Goal: Answer question/provide support

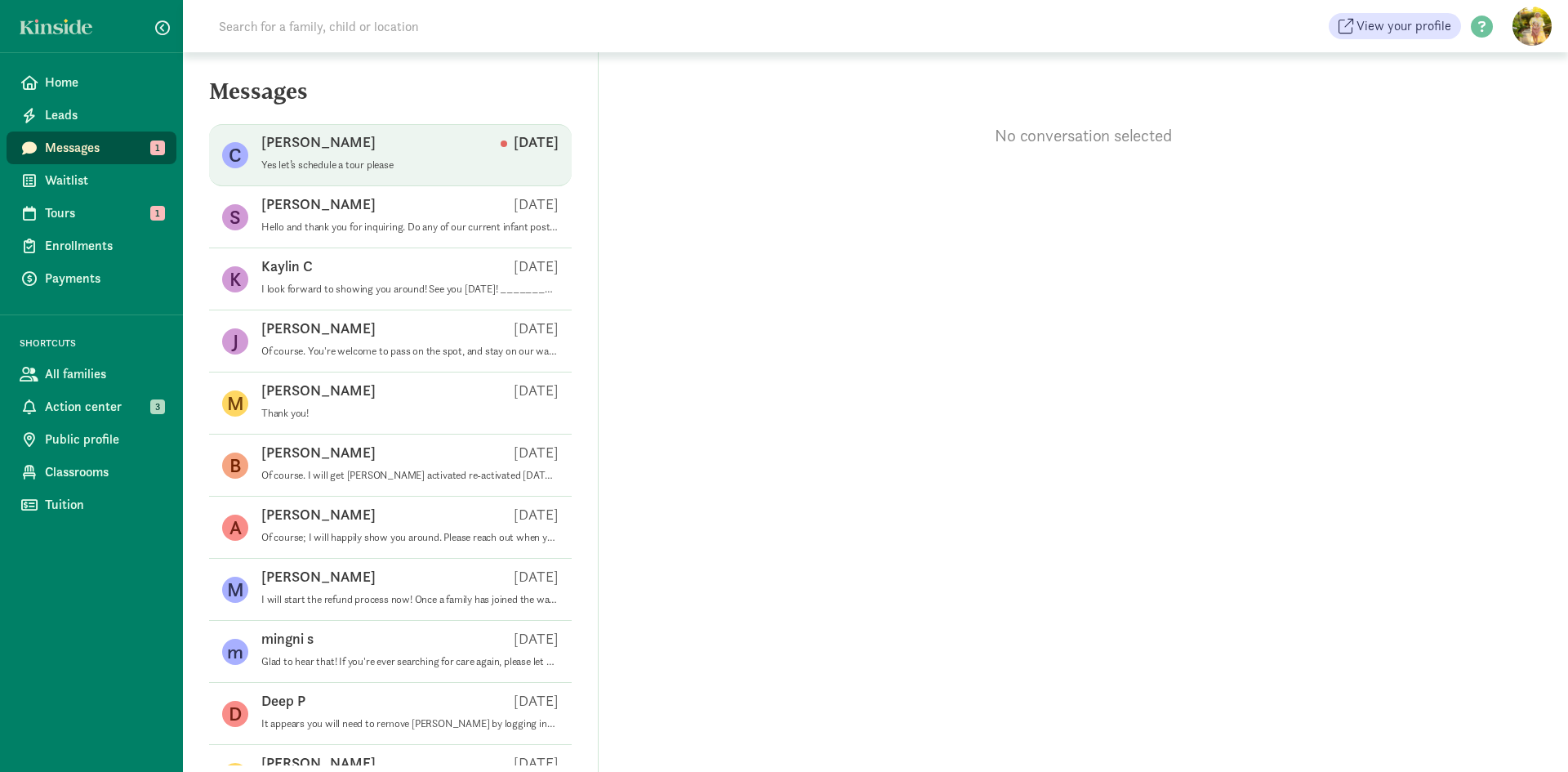
click at [369, 172] on span "[PERSON_NAME] S [DATE] Yes let’s schedule a tour please" at bounding box center [410, 155] width 298 height 46
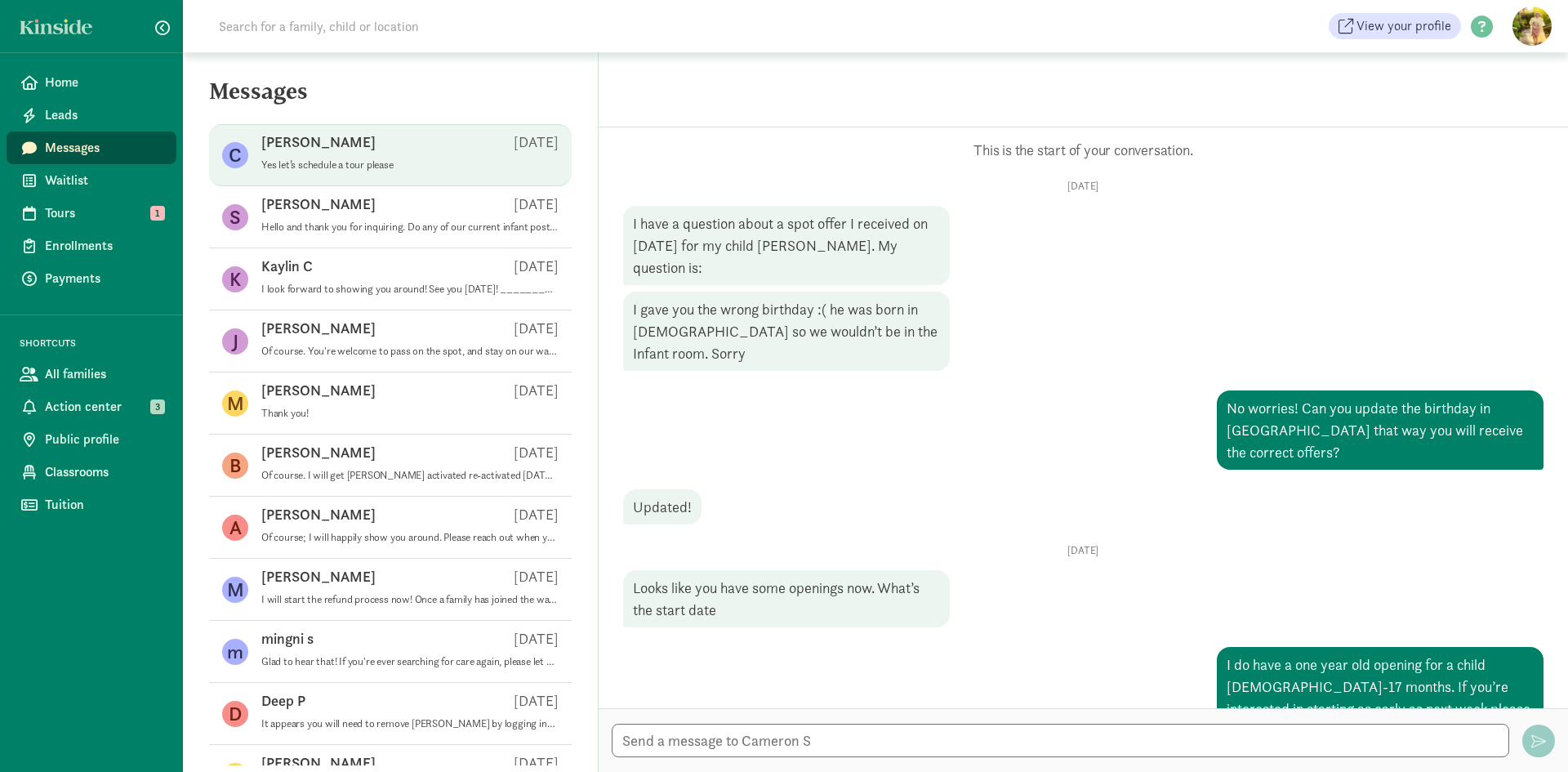
scroll to position [290, 0]
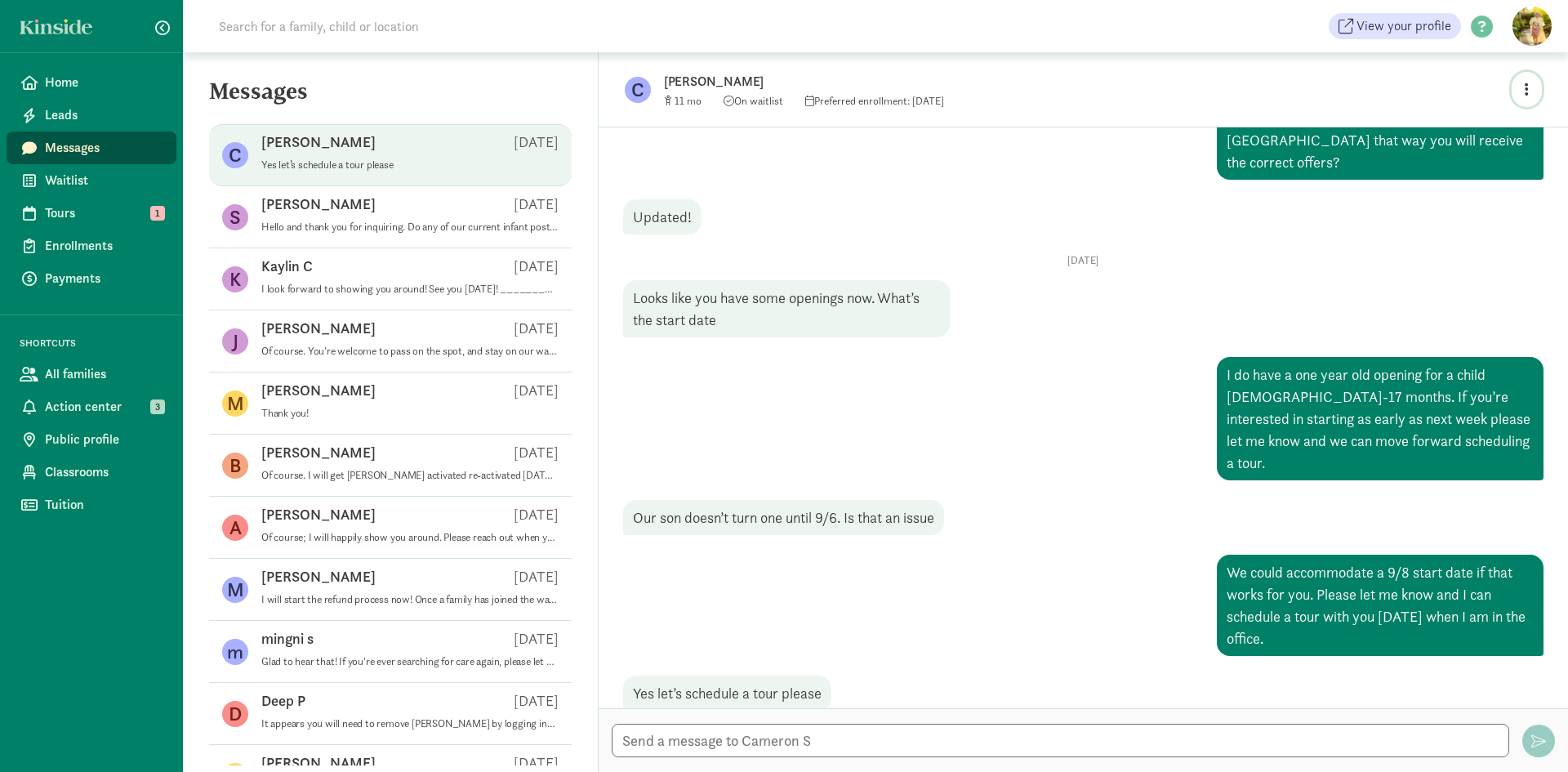
click at [1530, 86] on button "button" at bounding box center [1527, 89] width 30 height 36
click at [1480, 124] on link "View family page" at bounding box center [1492, 127] width 117 height 20
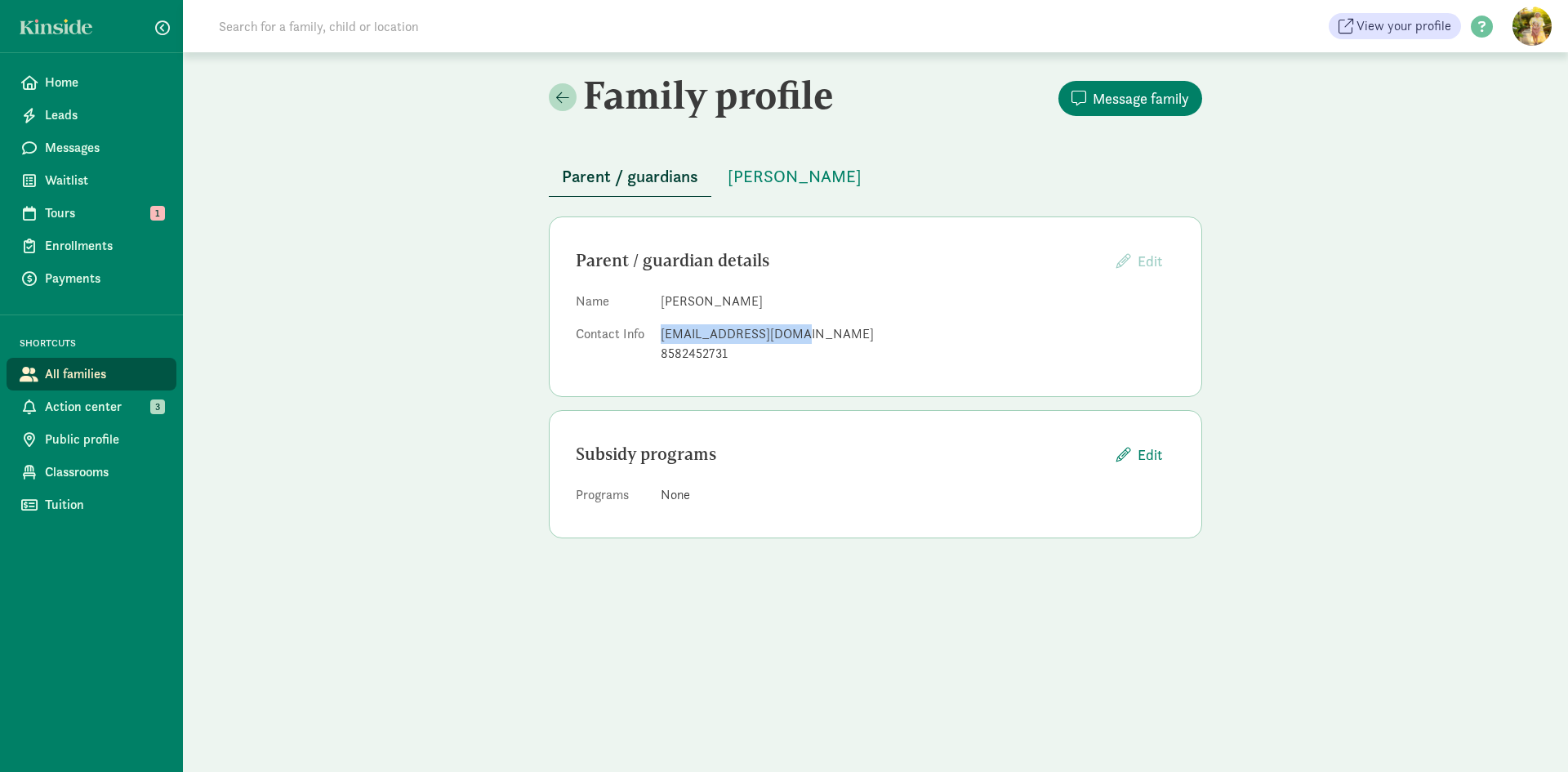
drag, startPoint x: 797, startPoint y: 334, endPoint x: 660, endPoint y: 333, distance: 137.0
click at [660, 333] on dl "Name Cameron Smith Contact Info camsmith05@gmail.com 8582452731" at bounding box center [875, 330] width 599 height 78
copy div "camsmith05@gmail.com"
click at [790, 171] on span "Finn Petty Smith" at bounding box center [794, 176] width 134 height 26
